Goal: Task Accomplishment & Management: Manage account settings

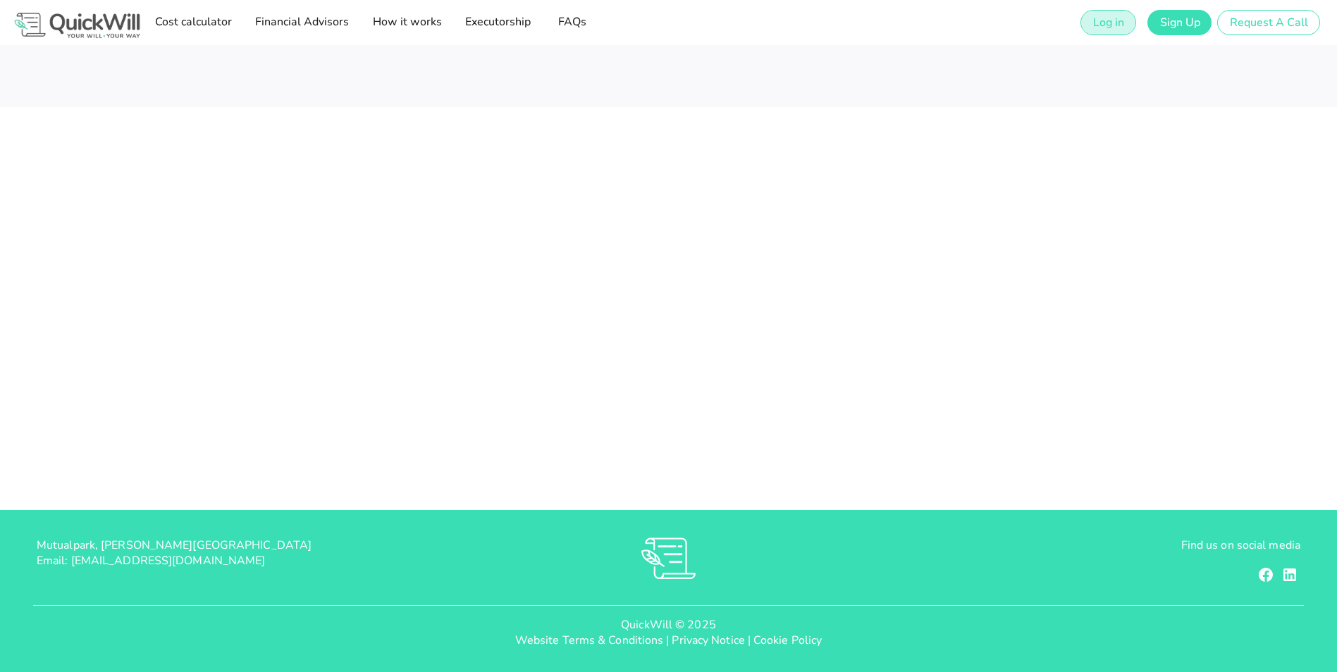
click at [1115, 23] on span "Log in" at bounding box center [1108, 23] width 32 height 16
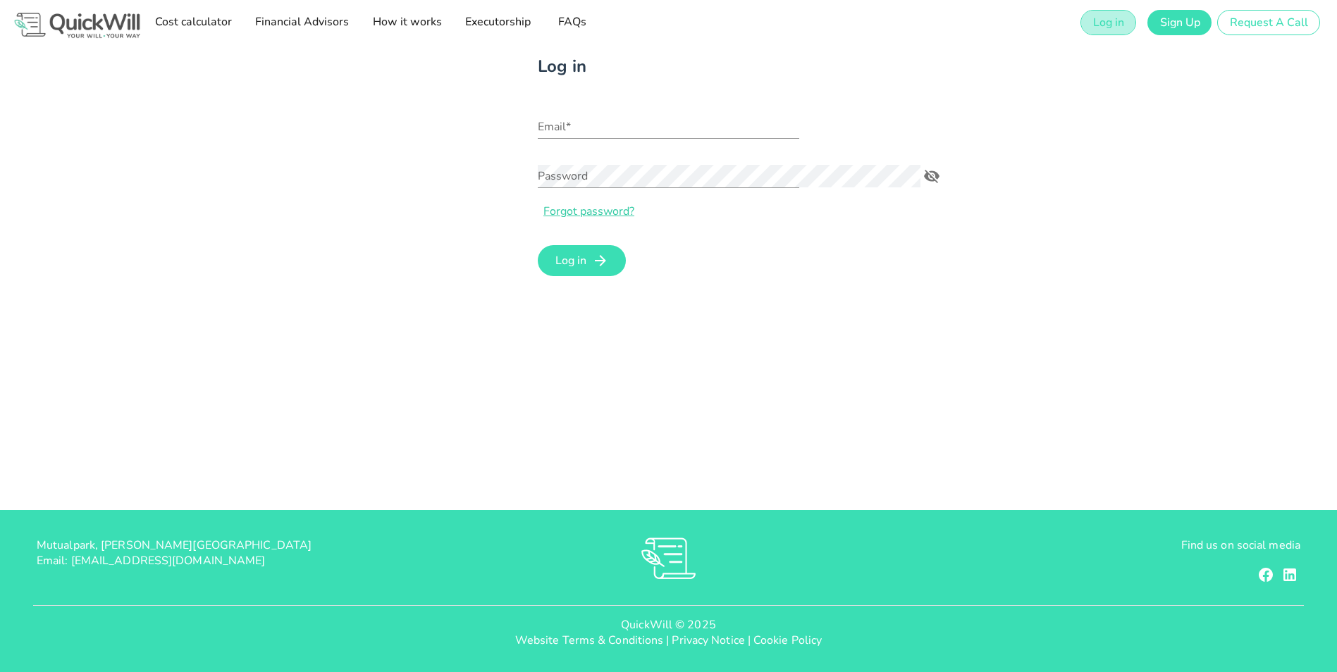
click at [1117, 24] on span "Log in" at bounding box center [1108, 23] width 32 height 16
click at [538, 130] on input "Email*" at bounding box center [668, 127] width 261 height 23
type input "[PERSON_NAME][EMAIL_ADDRESS][MEDICAL_DATA][DOMAIN_NAME]"
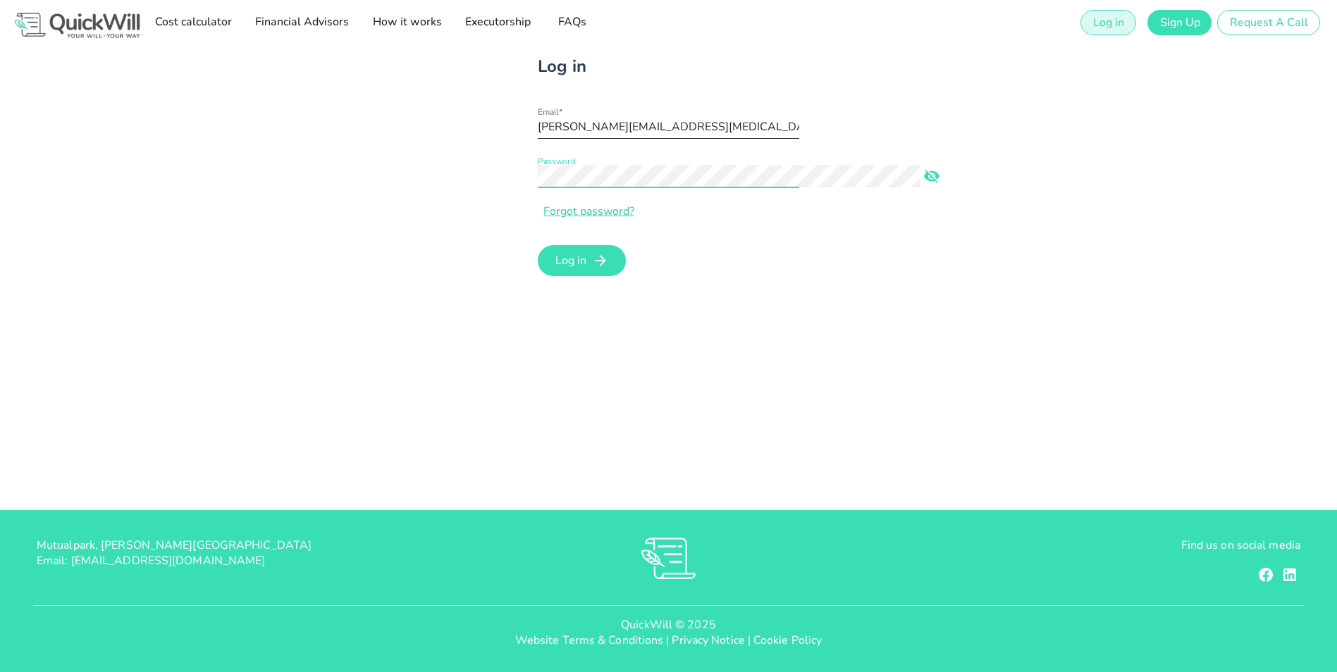
click at [538, 245] on button "Log in" at bounding box center [582, 260] width 88 height 31
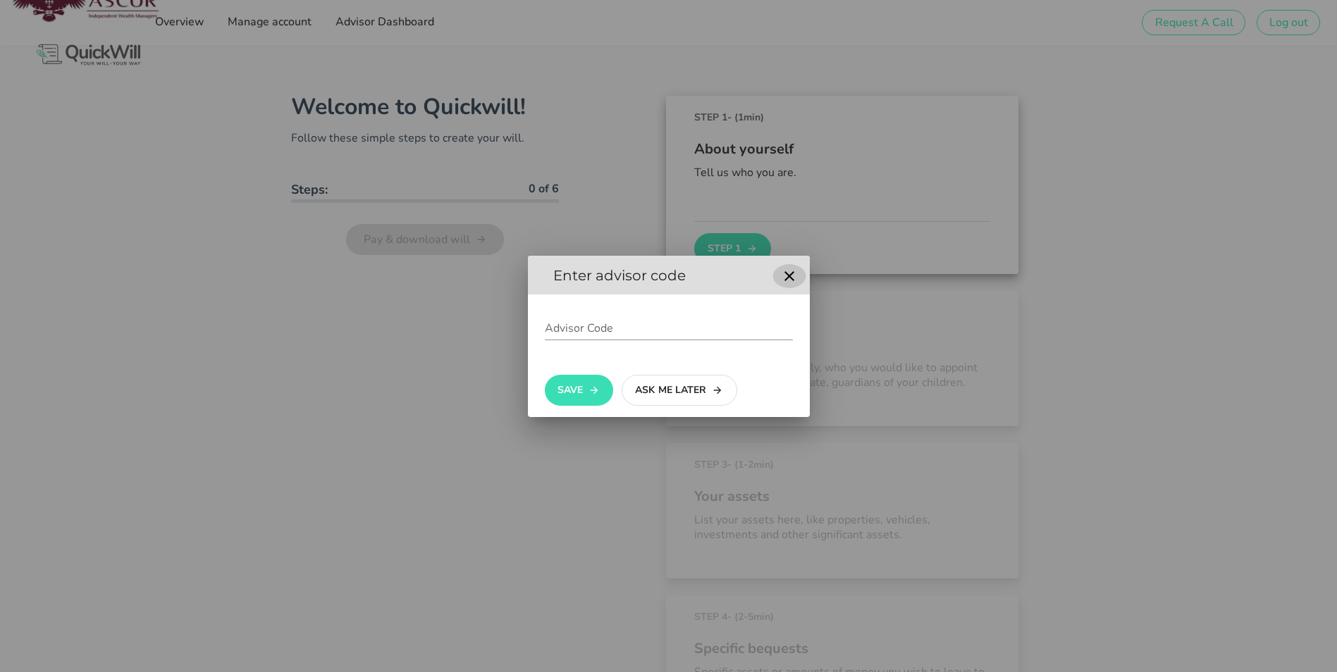
click at [781, 276] on icon "button" at bounding box center [789, 276] width 17 height 17
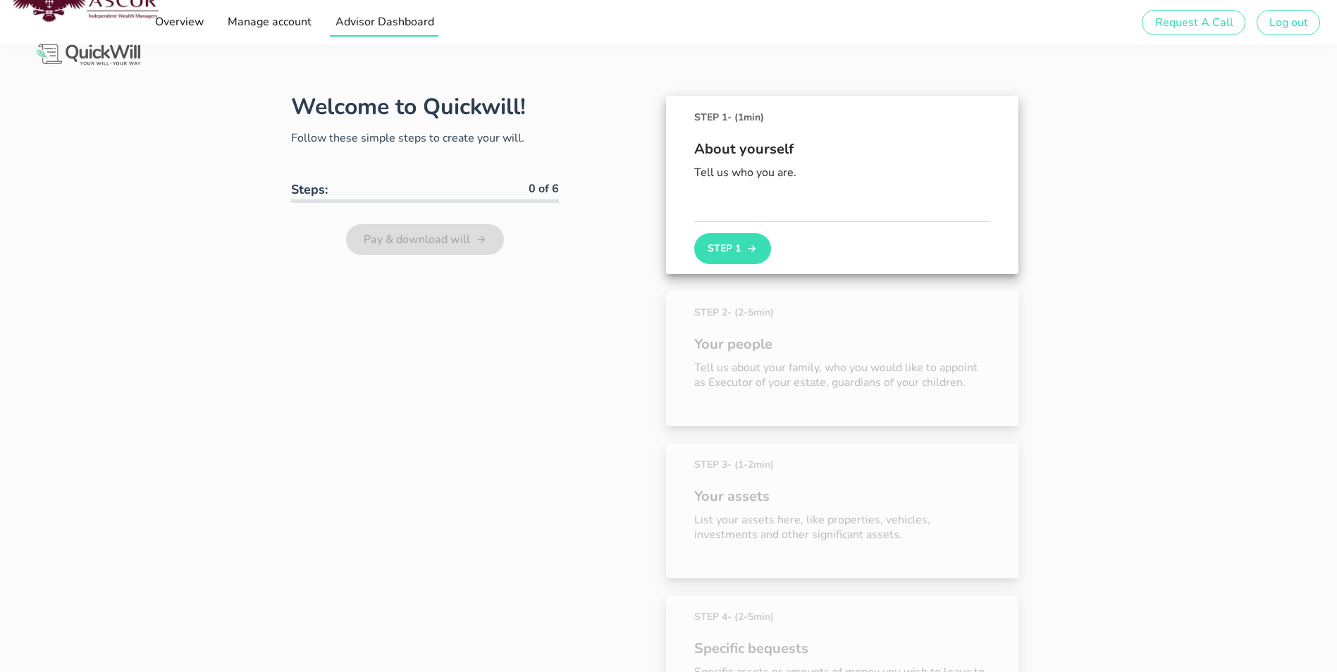
click at [337, 20] on span "Advisor Dashboard" at bounding box center [383, 22] width 99 height 16
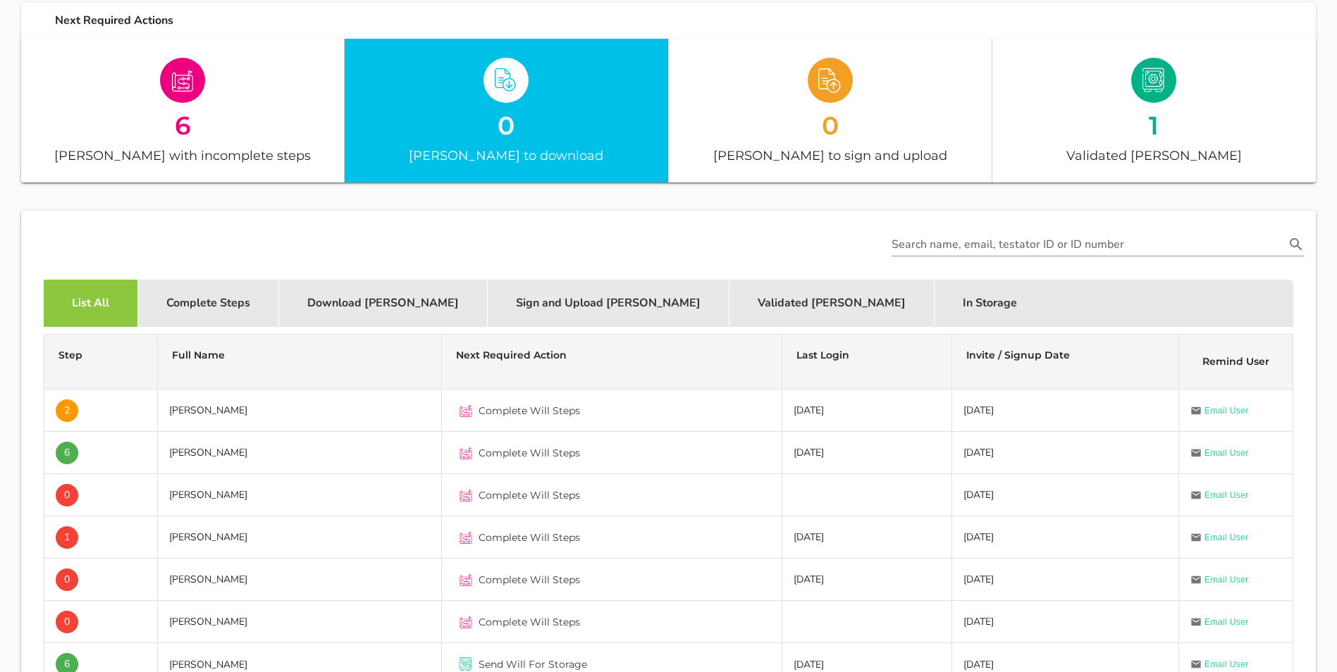
scroll to position [211, 0]
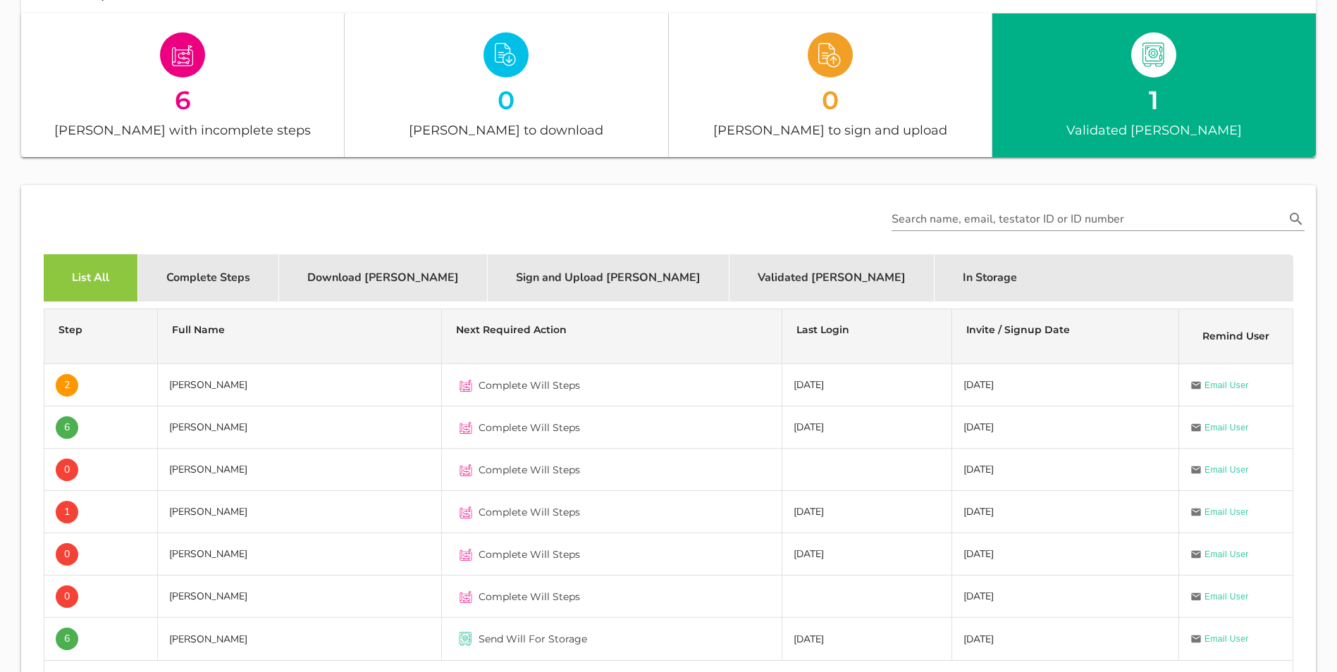
click at [1120, 97] on div "1" at bounding box center [1153, 99] width 323 height 25
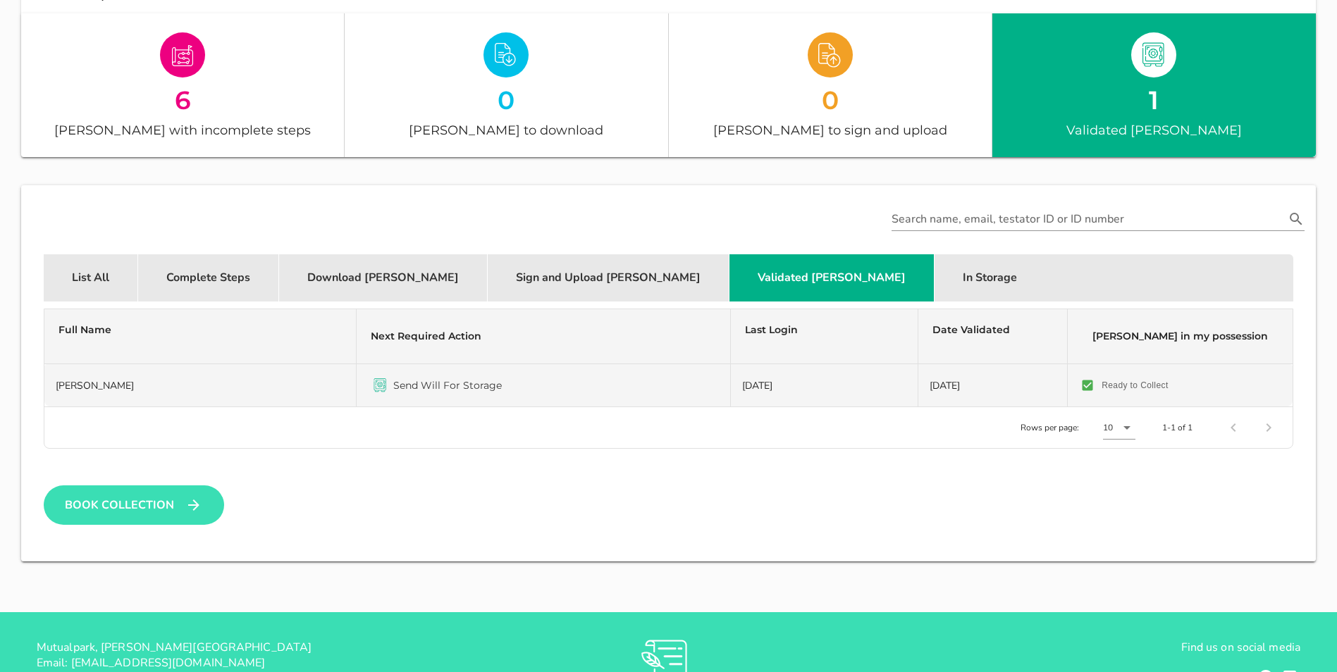
click at [409, 387] on span "Send Will For Storage" at bounding box center [447, 385] width 109 height 14
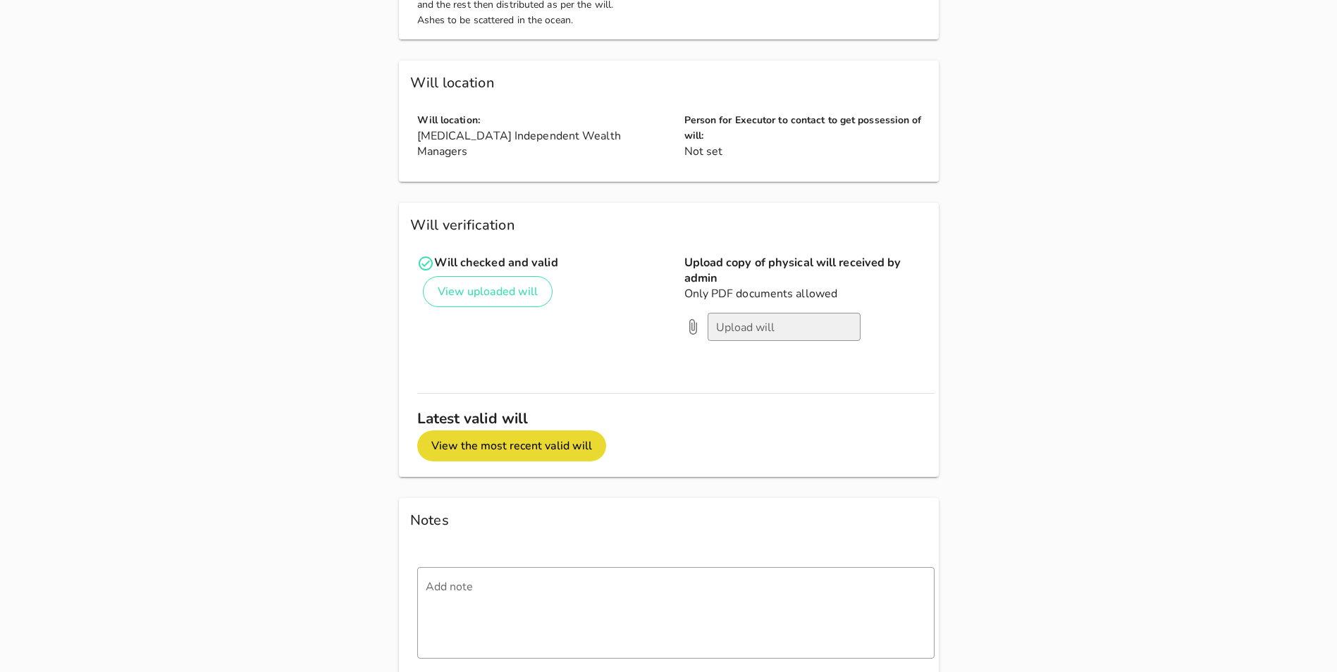
scroll to position [1691, 0]
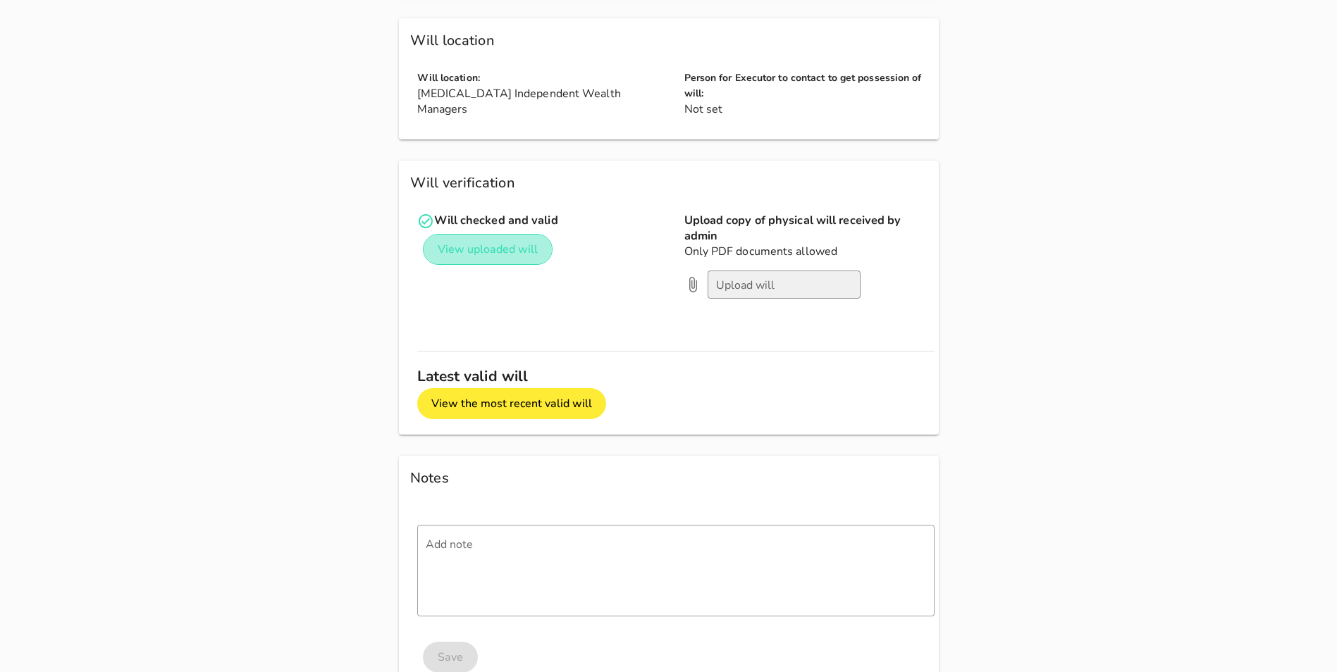
click at [437, 242] on span "View uploaded will" at bounding box center [487, 250] width 101 height 16
